Goal: Task Accomplishment & Management: Use online tool/utility

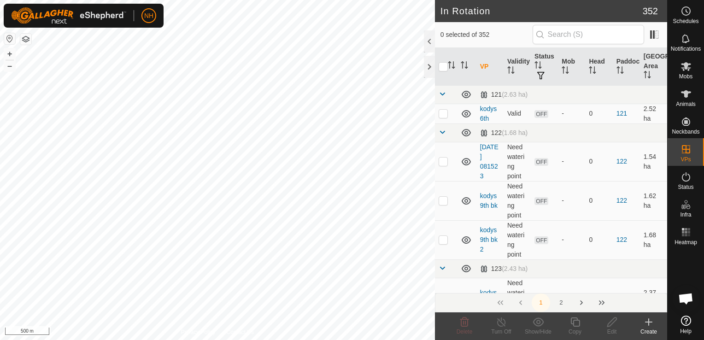
click at [647, 322] on icon at bounding box center [649, 322] width 6 height 0
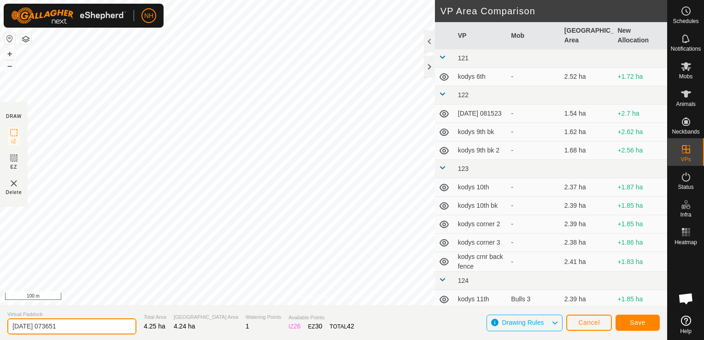
click at [119, 325] on input "[DATE] 073651" at bounding box center [71, 326] width 129 height 16
type input "2"
type input "[PERSON_NAME] 12th"
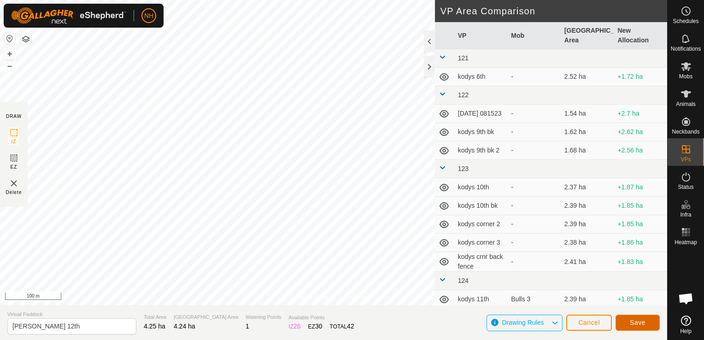
click at [630, 322] on span "Save" at bounding box center [638, 322] width 16 height 7
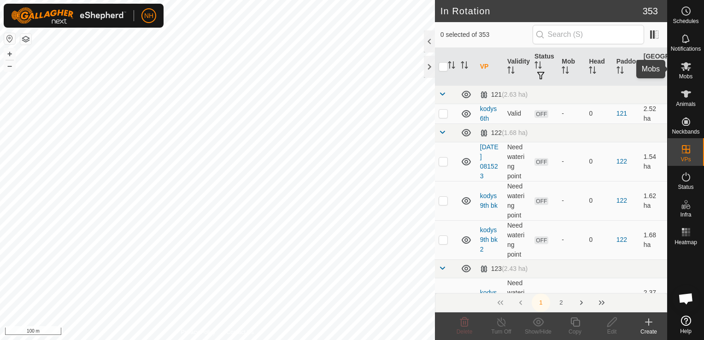
click at [684, 69] on icon at bounding box center [686, 66] width 11 height 11
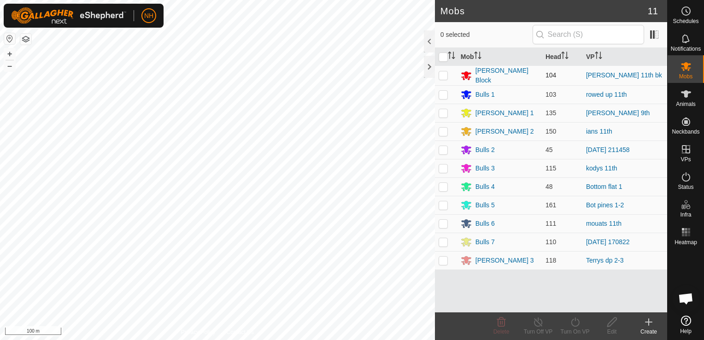
click at [440, 73] on p-checkbox at bounding box center [443, 74] width 9 height 7
checkbox input "true"
click at [576, 323] on icon at bounding box center [575, 322] width 12 height 11
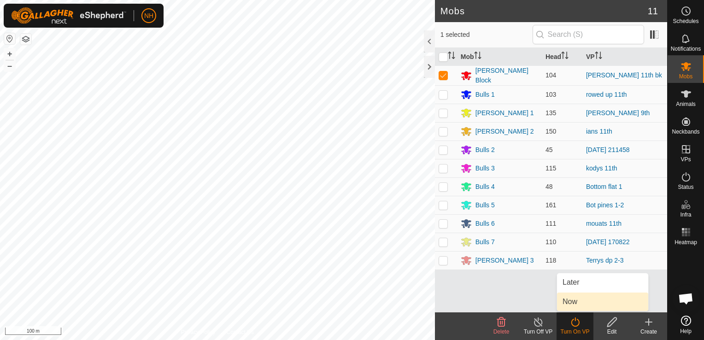
click at [573, 302] on link "Now" at bounding box center [602, 302] width 91 height 18
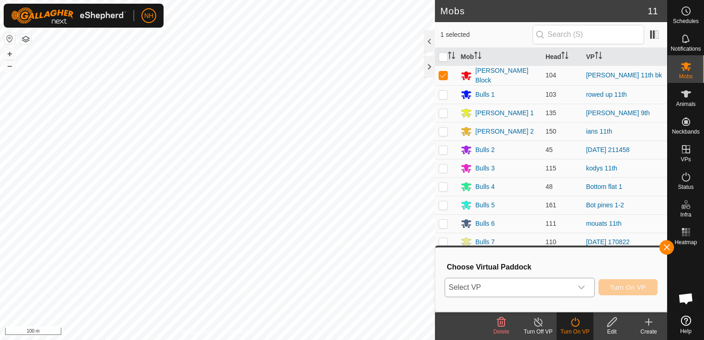
click at [520, 288] on span "Select VP" at bounding box center [508, 287] width 127 height 18
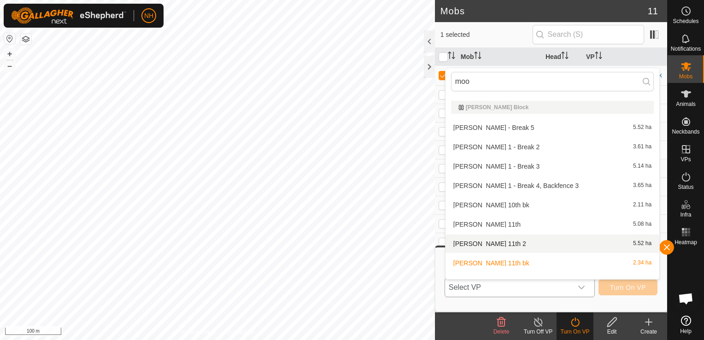
scroll to position [58, 0]
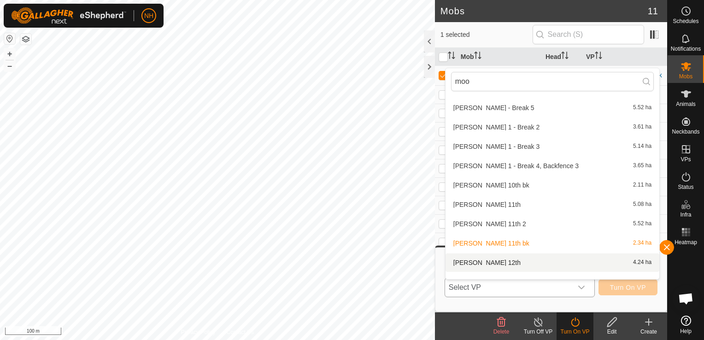
type input "moo"
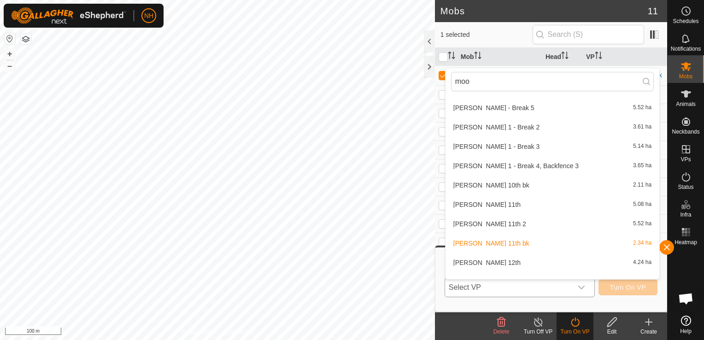
click at [474, 263] on li "[PERSON_NAME] 12th 4.24 ha" at bounding box center [553, 262] width 214 height 18
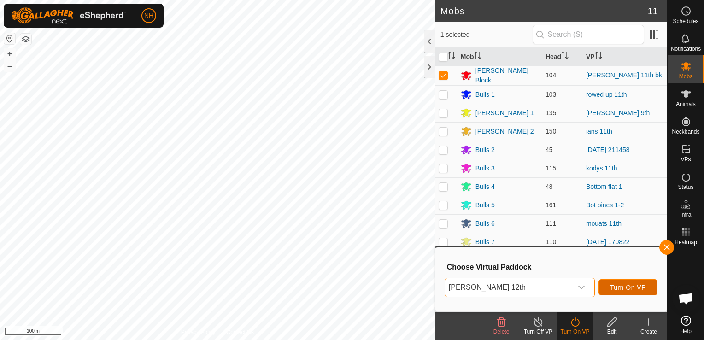
click at [612, 289] on span "Turn On VP" at bounding box center [628, 287] width 36 height 7
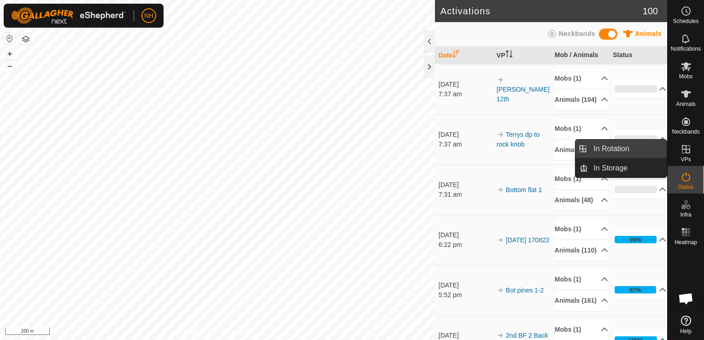
click at [619, 147] on link "In Rotation" at bounding box center [627, 149] width 79 height 18
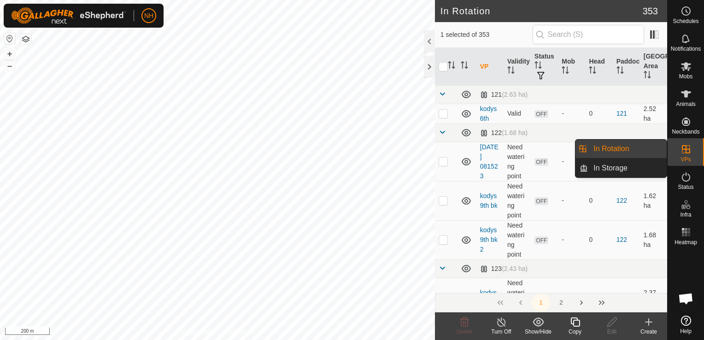
click at [647, 323] on icon at bounding box center [648, 322] width 11 height 11
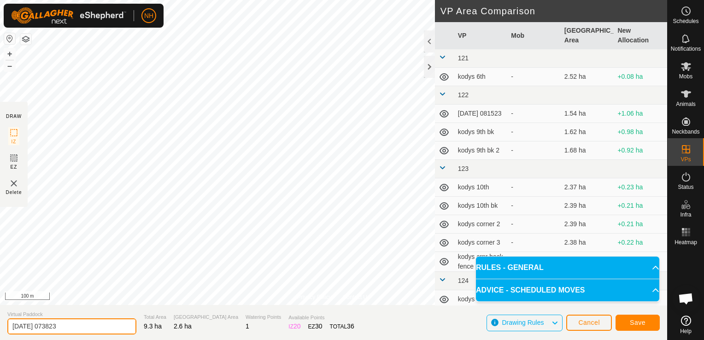
click at [99, 327] on input "[DATE] 073823" at bounding box center [71, 326] width 129 height 16
type input "2"
type input "airstrip 12th"
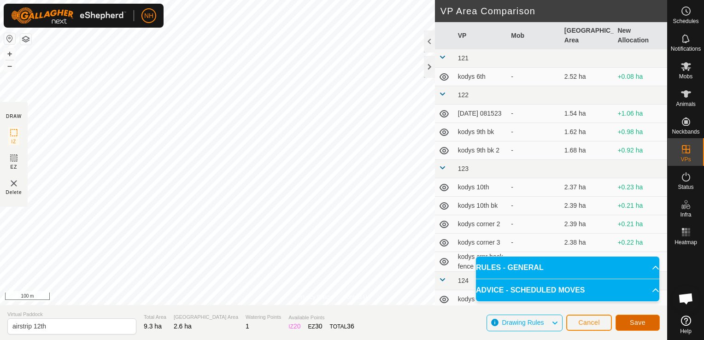
click at [642, 319] on span "Save" at bounding box center [638, 322] width 16 height 7
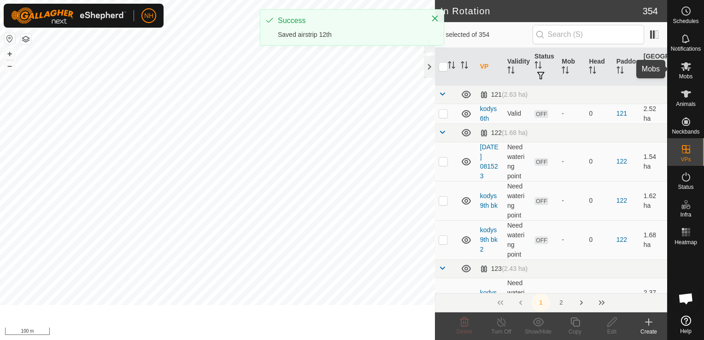
click at [683, 69] on icon at bounding box center [686, 66] width 11 height 11
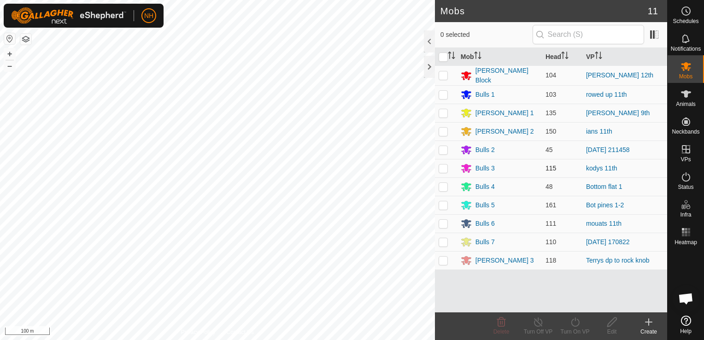
click at [441, 166] on p-checkbox at bounding box center [443, 167] width 9 height 7
checkbox input "true"
click at [575, 323] on icon at bounding box center [575, 322] width 12 height 11
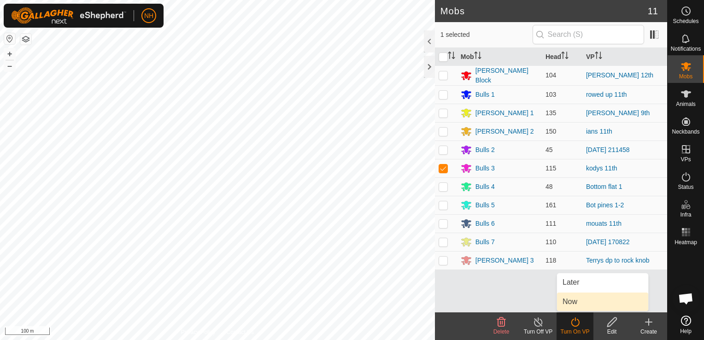
click at [570, 303] on link "Now" at bounding box center [602, 302] width 91 height 18
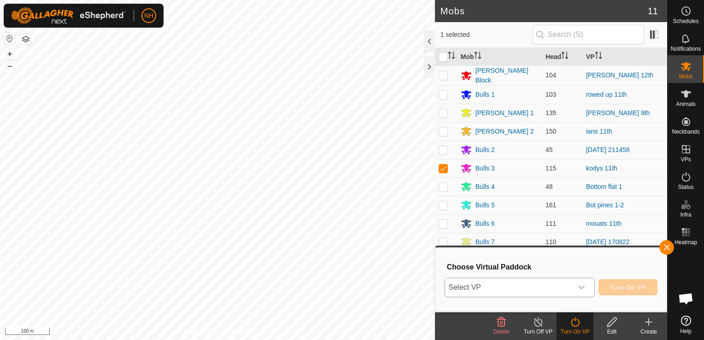
click at [542, 288] on span "Select VP" at bounding box center [508, 287] width 127 height 18
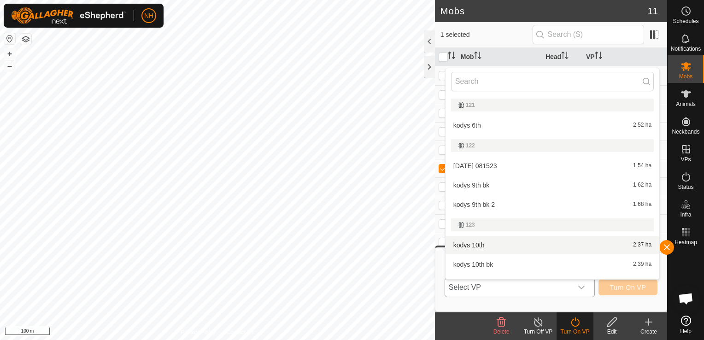
scroll to position [14, 0]
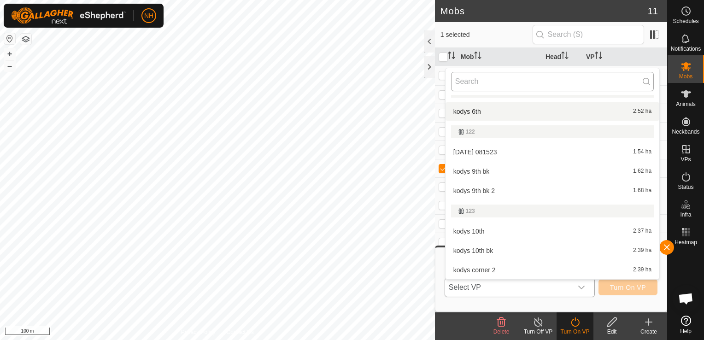
click at [525, 84] on input "text" at bounding box center [552, 81] width 203 height 19
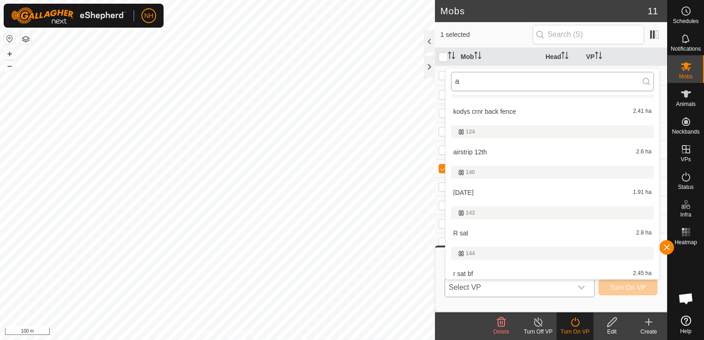
type input "ai"
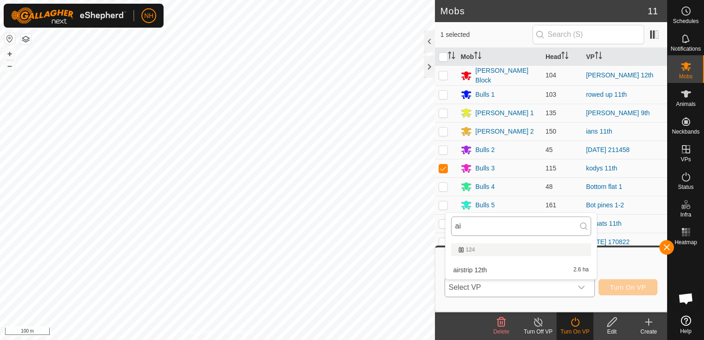
scroll to position [0, 0]
type input "r"
type input "air"
click at [493, 264] on li "airstrip 12th 2.6 ha" at bounding box center [521, 270] width 151 height 18
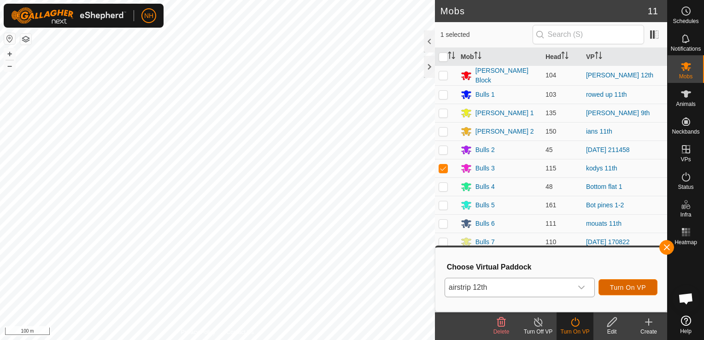
click at [616, 288] on span "Turn On VP" at bounding box center [628, 287] width 36 height 7
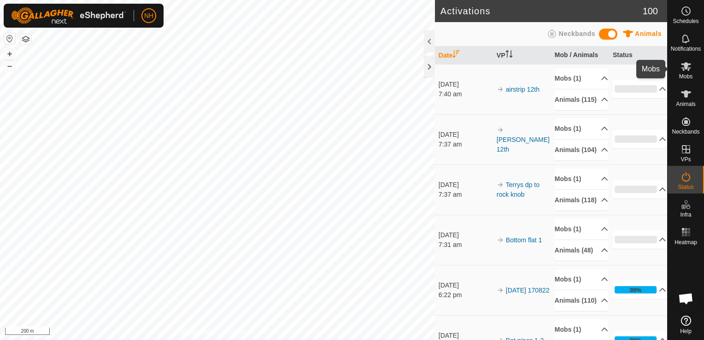
click at [687, 71] on icon at bounding box center [686, 66] width 11 height 11
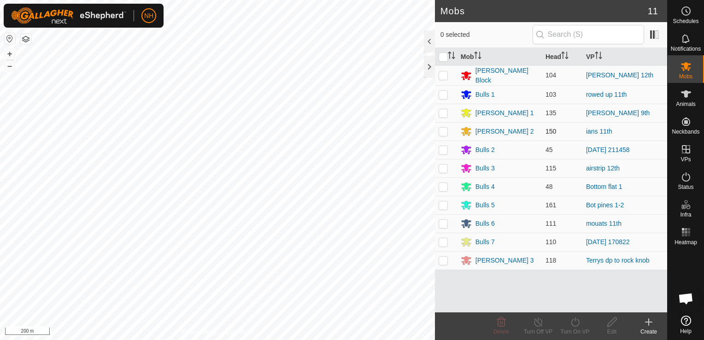
click at [442, 130] on p-checkbox at bounding box center [443, 131] width 9 height 7
checkbox input "true"
click at [574, 323] on icon at bounding box center [575, 322] width 12 height 11
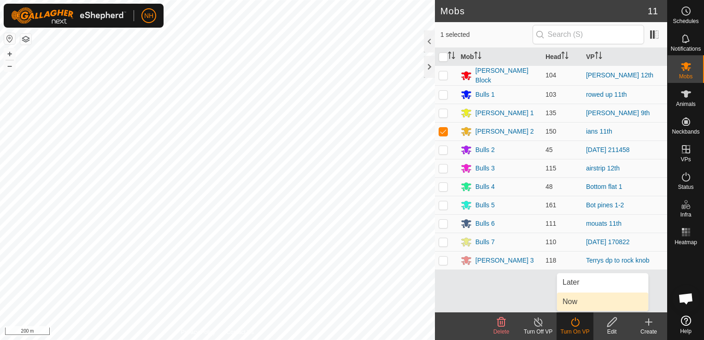
click at [566, 302] on link "Now" at bounding box center [602, 302] width 91 height 18
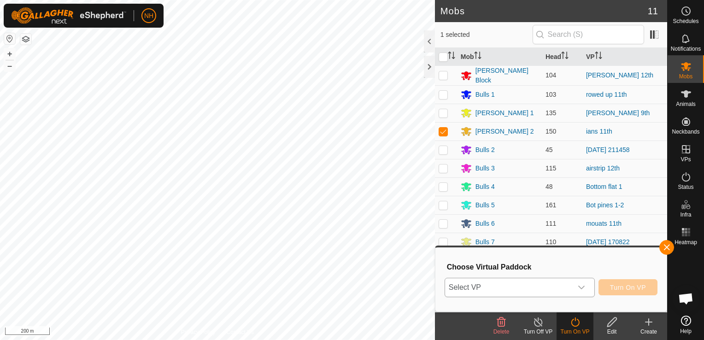
click at [498, 288] on span "Select VP" at bounding box center [508, 287] width 127 height 18
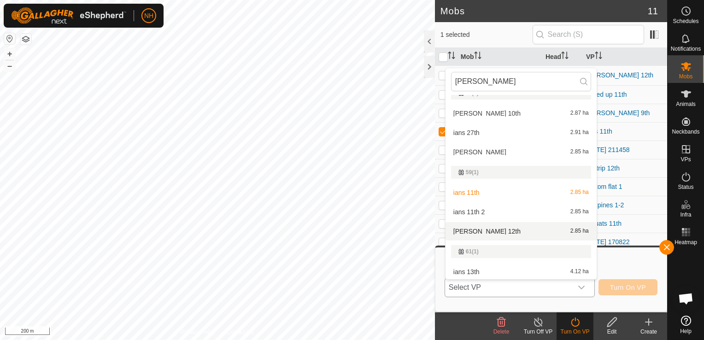
scroll to position [528, 0]
type input "[PERSON_NAME]"
click at [482, 228] on li "[PERSON_NAME] 12th 2.85 ha" at bounding box center [521, 229] width 151 height 18
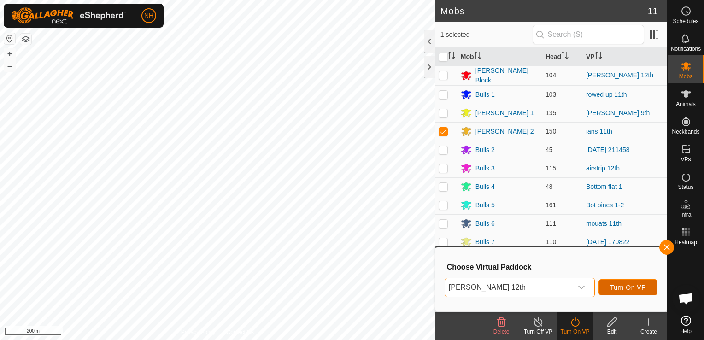
click at [639, 288] on span "Turn On VP" at bounding box center [628, 287] width 36 height 7
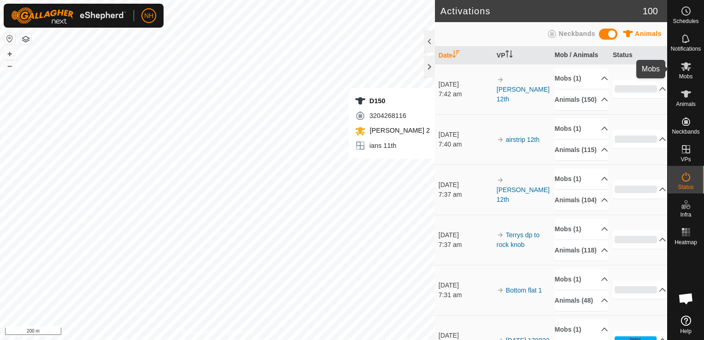
click at [686, 75] on span "Mobs" at bounding box center [685, 77] width 13 height 6
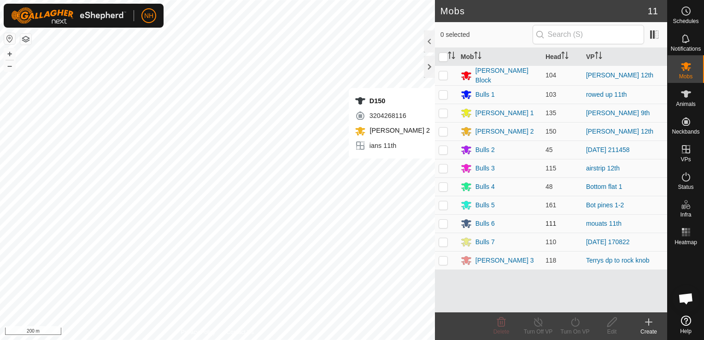
click at [441, 222] on p-checkbox at bounding box center [443, 223] width 9 height 7
checkbox input "true"
click at [572, 320] on icon at bounding box center [575, 321] width 8 height 9
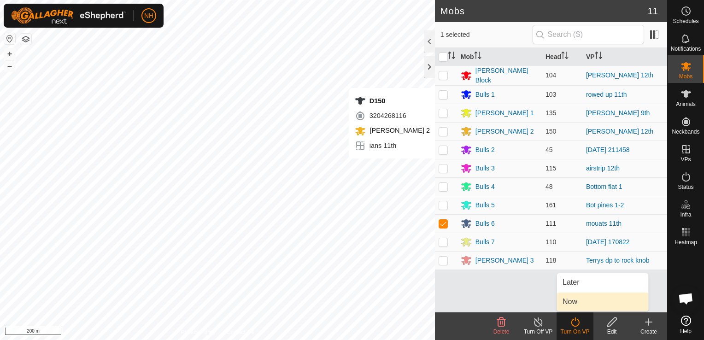
click at [569, 299] on link "Now" at bounding box center [602, 302] width 91 height 18
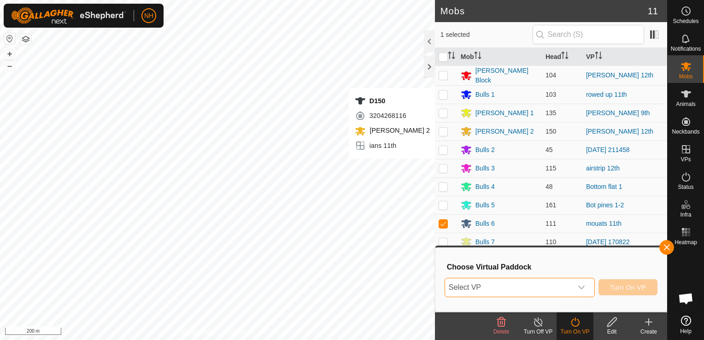
click at [514, 290] on span "Select VP" at bounding box center [508, 287] width 127 height 18
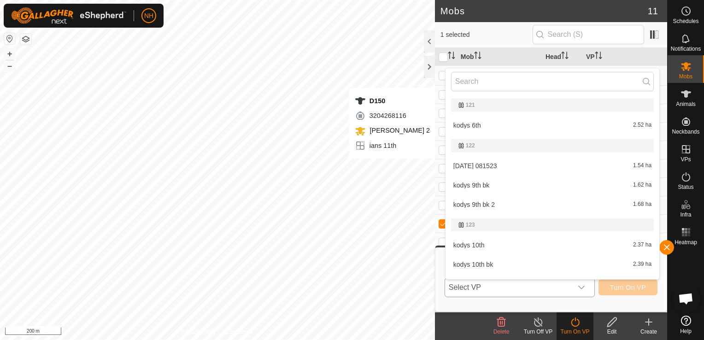
click at [509, 283] on span "Select VP" at bounding box center [508, 287] width 127 height 18
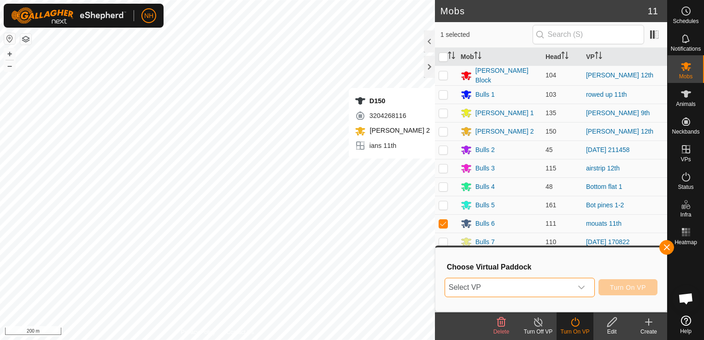
click at [509, 283] on span "Select VP" at bounding box center [508, 287] width 127 height 18
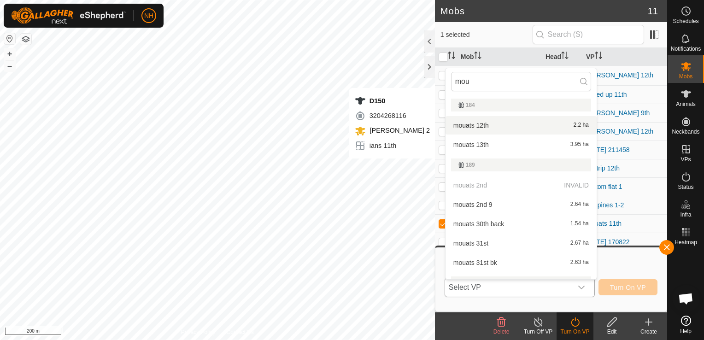
type input "mou"
click at [471, 123] on li "mouats 12th 2.2 ha" at bounding box center [521, 125] width 151 height 18
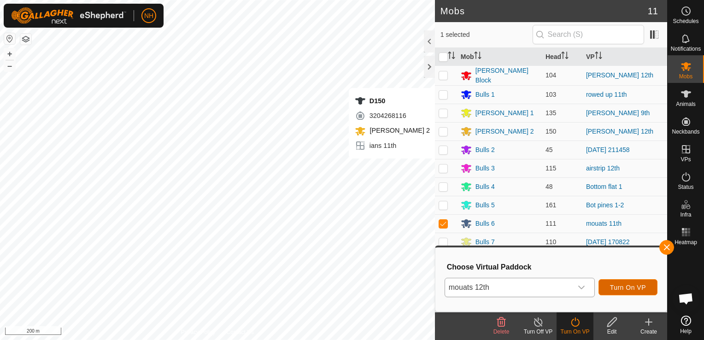
click at [621, 287] on span "Turn On VP" at bounding box center [628, 287] width 36 height 7
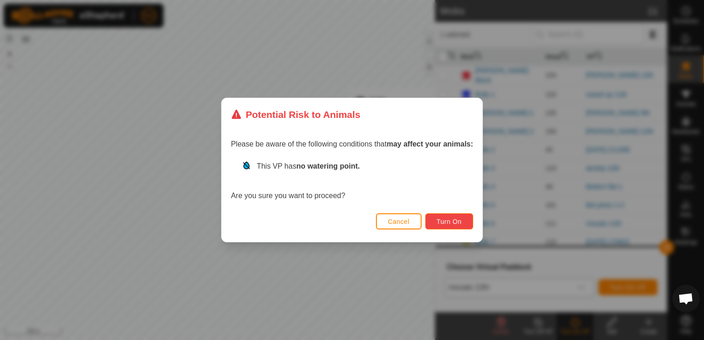
click at [453, 223] on span "Turn On" at bounding box center [449, 221] width 25 height 7
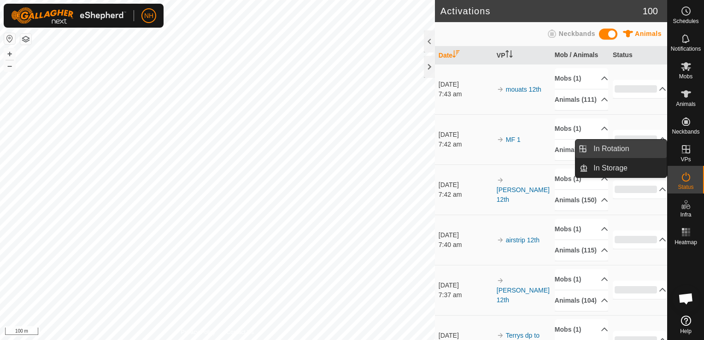
click at [611, 146] on span "In Rotation" at bounding box center [610, 148] width 35 height 11
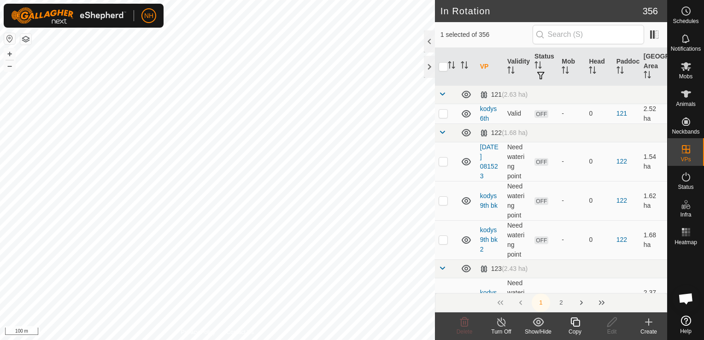
click at [648, 322] on icon at bounding box center [649, 322] width 6 height 0
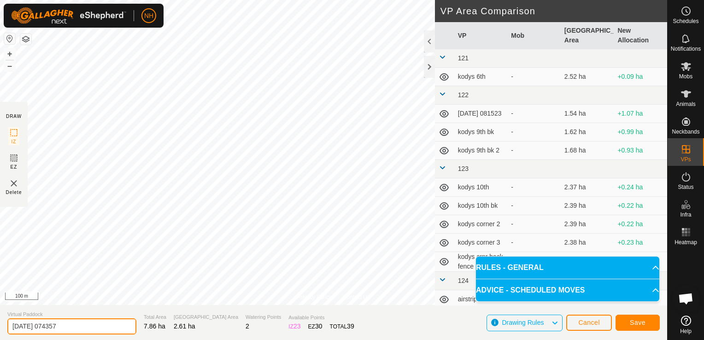
click at [91, 329] on input "2025-09-12 074357" at bounding box center [71, 326] width 129 height 16
type input "2"
type input "rowed up 13th"
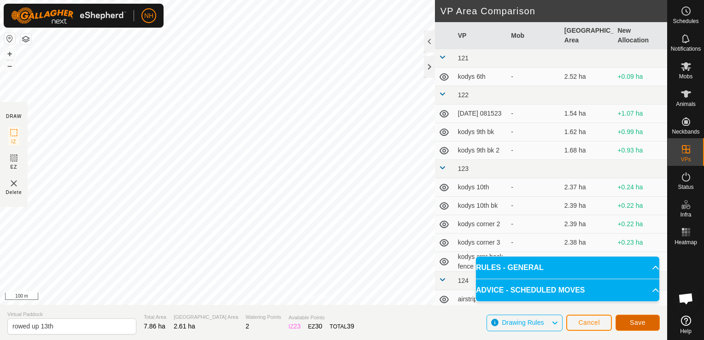
click at [640, 320] on span "Save" at bounding box center [638, 322] width 16 height 7
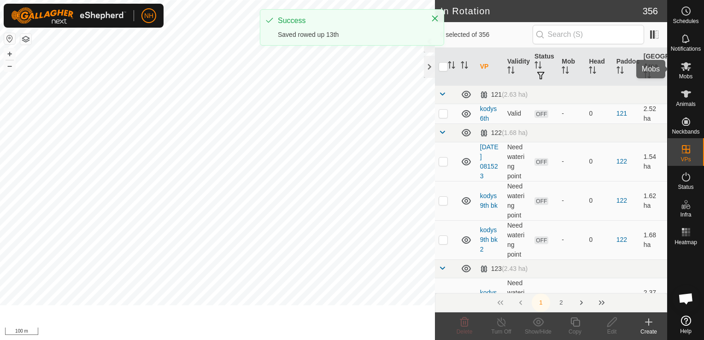
click at [686, 74] on span "Mobs" at bounding box center [685, 77] width 13 height 6
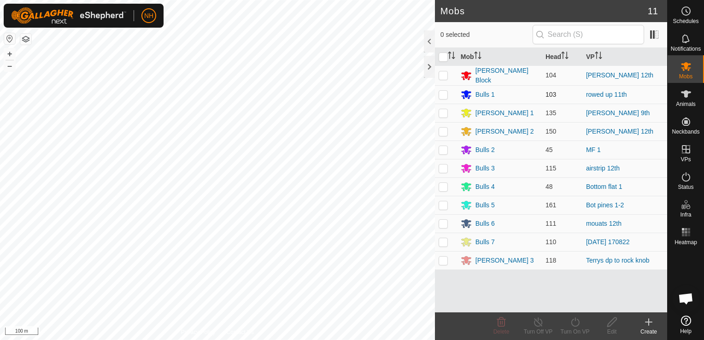
click at [440, 91] on p-checkbox at bounding box center [443, 94] width 9 height 7
checkbox input "true"
click at [575, 323] on icon at bounding box center [575, 322] width 12 height 11
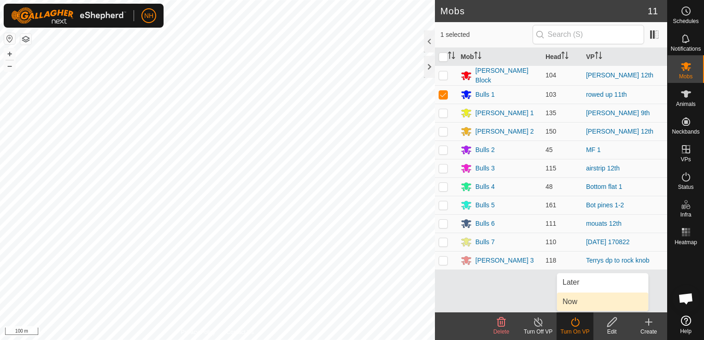
click at [575, 301] on link "Now" at bounding box center [602, 302] width 91 height 18
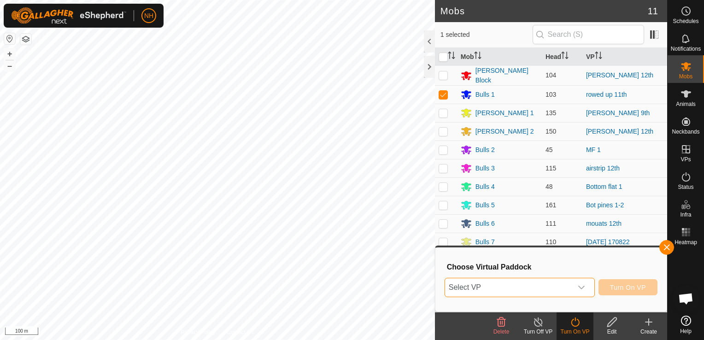
click at [536, 287] on span "Select VP" at bounding box center [508, 287] width 127 height 18
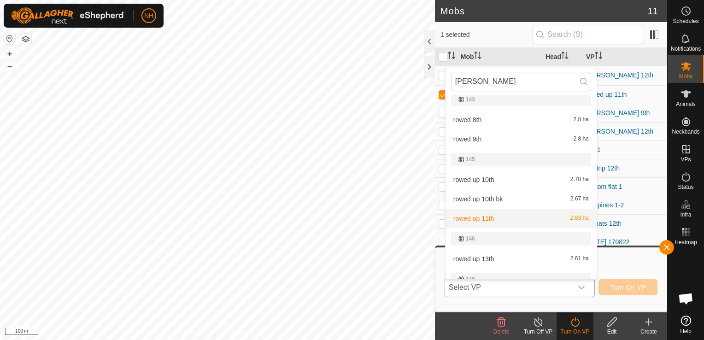
scroll to position [106, 0]
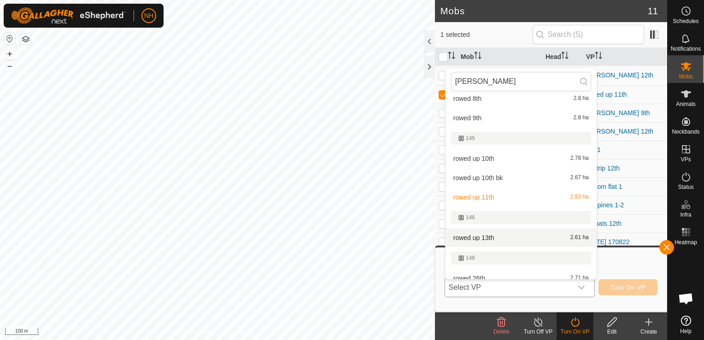
type input "rowe"
click at [503, 237] on li "rowed up 13th 2.61 ha" at bounding box center [521, 238] width 151 height 18
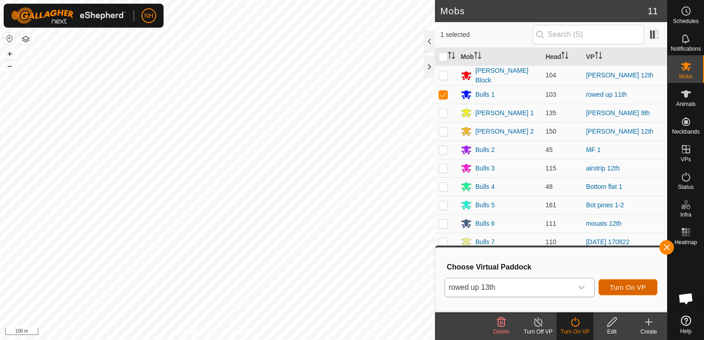
click at [619, 287] on span "Turn On VP" at bounding box center [628, 287] width 36 height 7
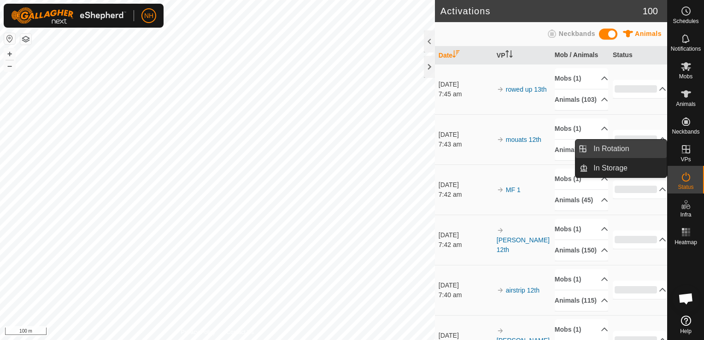
click at [611, 147] on link "In Rotation" at bounding box center [627, 149] width 79 height 18
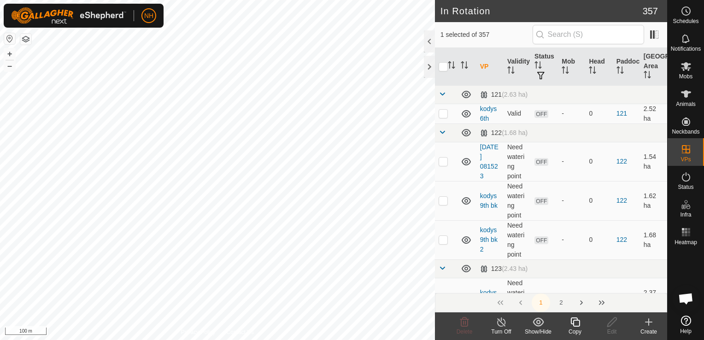
click at [646, 323] on icon at bounding box center [648, 322] width 11 height 11
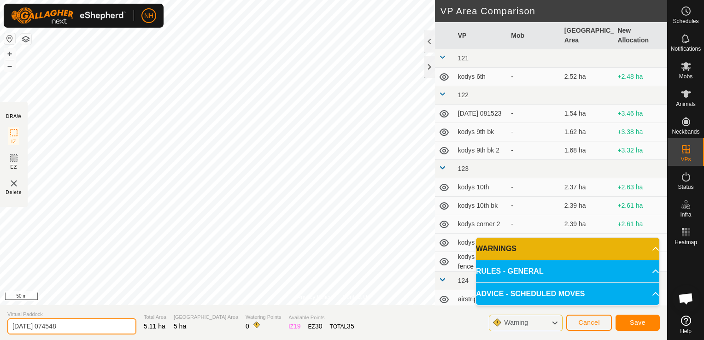
click at [109, 326] on input "2025-09-12 074548" at bounding box center [71, 326] width 129 height 16
type input "2"
type input "mulvey 12th"
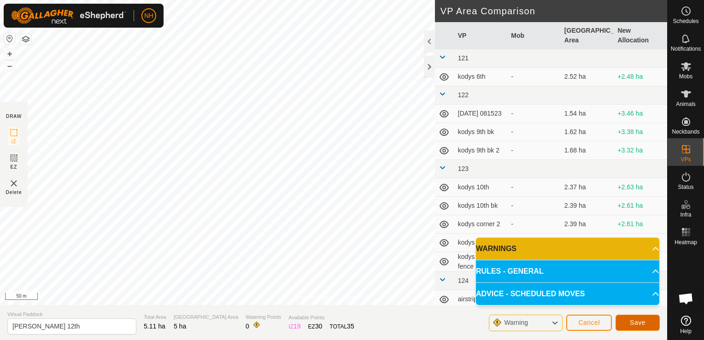
click at [633, 322] on span "Save" at bounding box center [638, 322] width 16 height 7
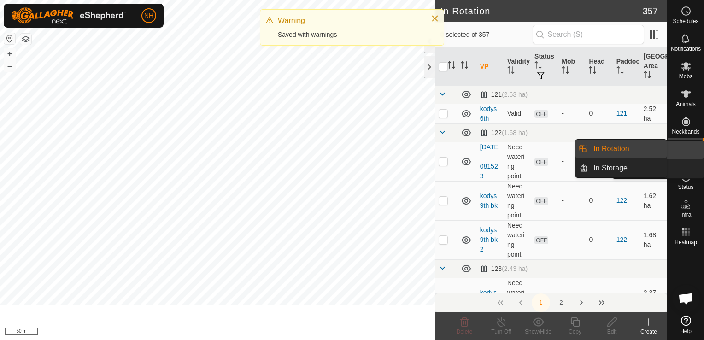
click at [684, 72] on es-mob-svg-icon at bounding box center [686, 66] width 17 height 15
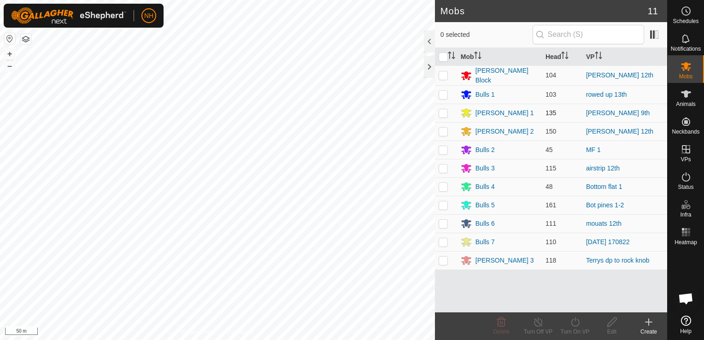
click at [444, 111] on p-checkbox at bounding box center [443, 112] width 9 height 7
checkbox input "true"
click at [573, 331] on div "Turn On VP" at bounding box center [575, 332] width 37 height 8
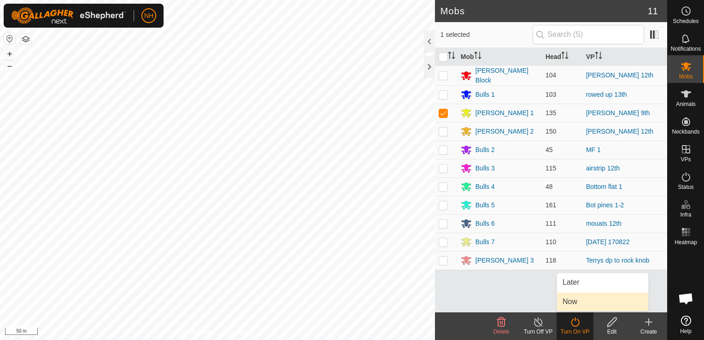
click at [567, 303] on link "Now" at bounding box center [602, 302] width 91 height 18
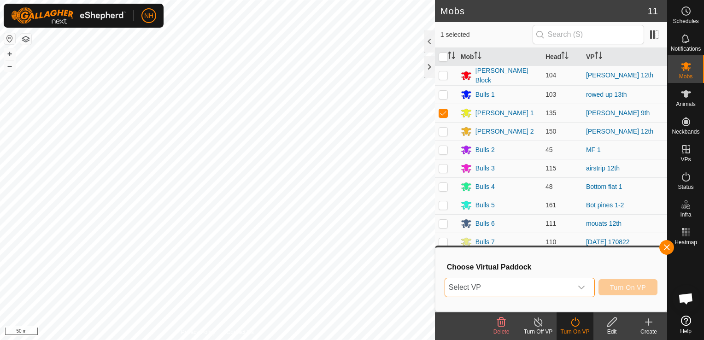
click at [502, 288] on span "Select VP" at bounding box center [508, 287] width 127 height 18
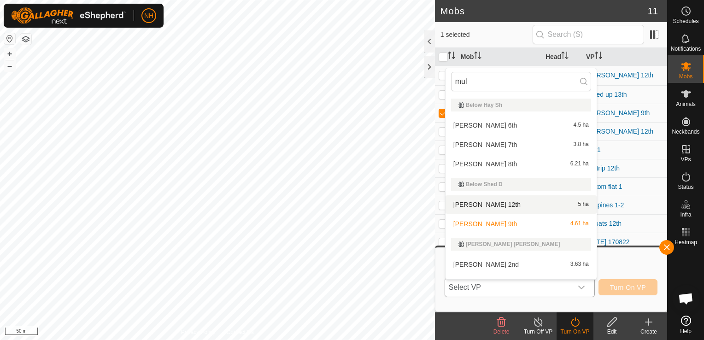
scroll to position [14, 0]
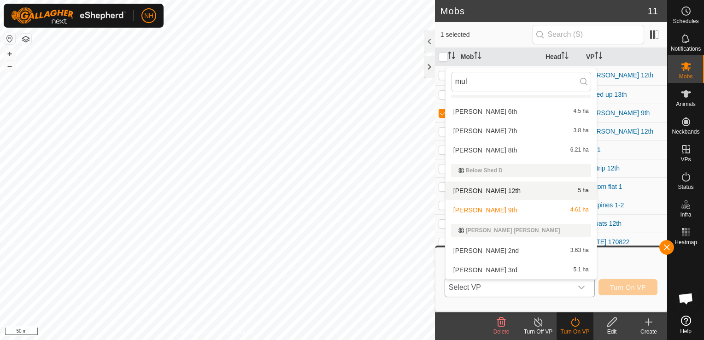
type input "mul"
click at [465, 189] on li "mulvey 12th 5 ha" at bounding box center [521, 191] width 151 height 18
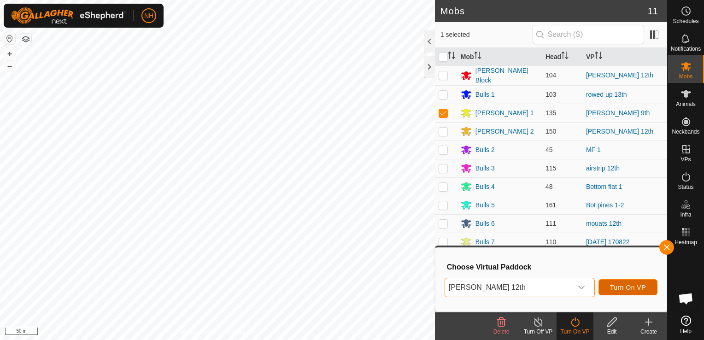
click at [634, 284] on span "Turn On VP" at bounding box center [628, 287] width 36 height 7
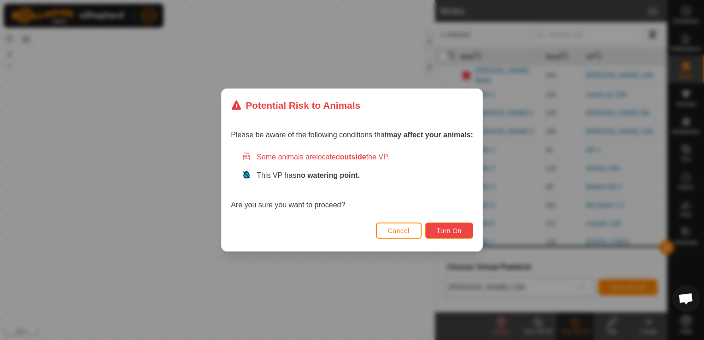
click at [446, 229] on span "Turn On" at bounding box center [449, 230] width 25 height 7
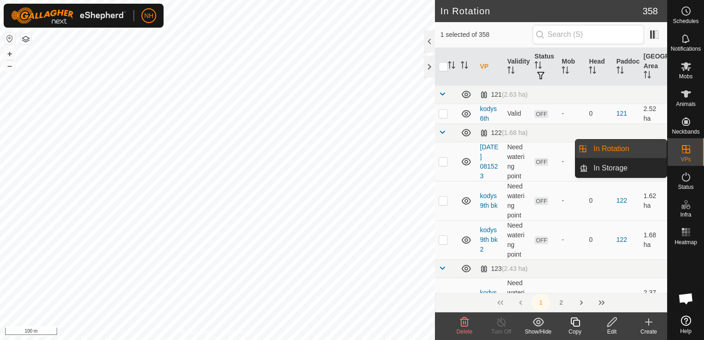
click at [618, 150] on link "In Rotation" at bounding box center [627, 149] width 79 height 18
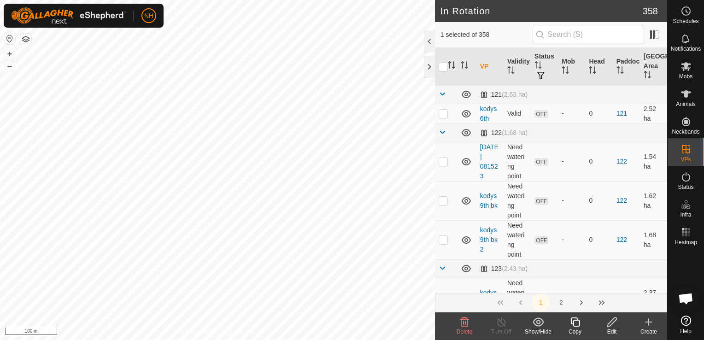
click at [649, 321] on icon at bounding box center [649, 322] width 0 height 6
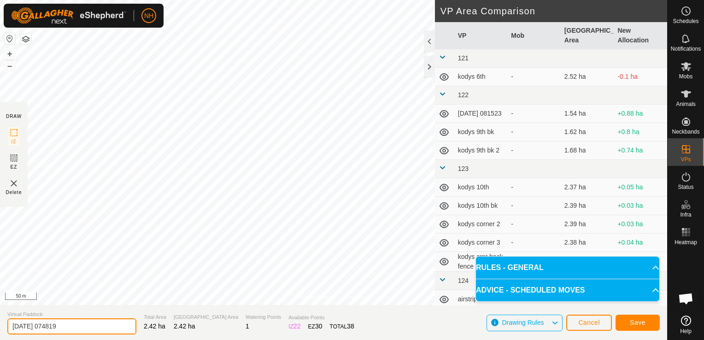
click at [96, 325] on input "2025-09-12 074819" at bounding box center [71, 326] width 129 height 16
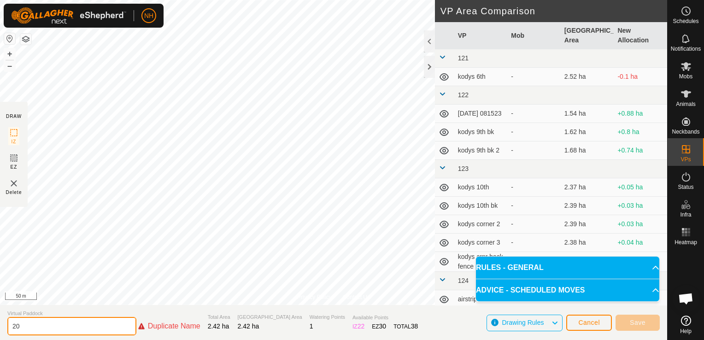
type input "2"
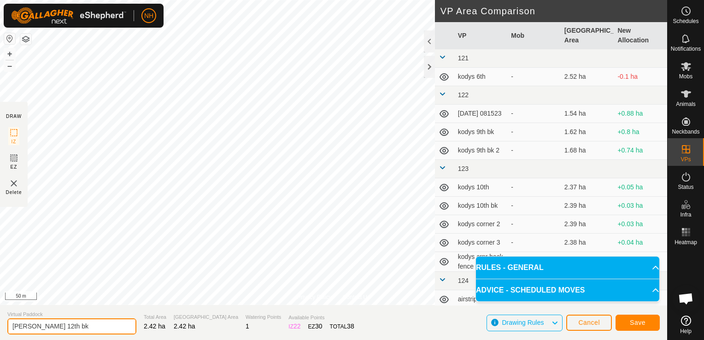
type input "moores 12th bk"
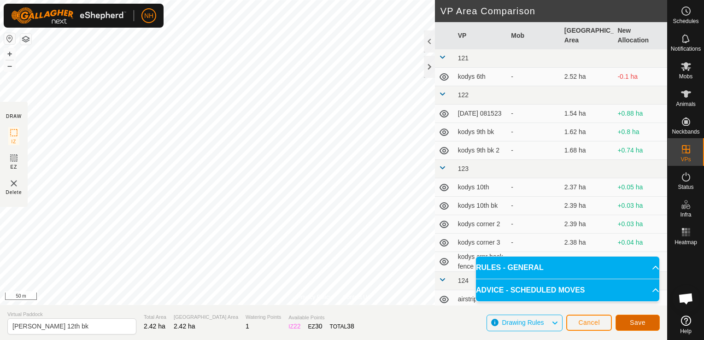
click at [628, 319] on button "Save" at bounding box center [638, 323] width 44 height 16
